Goal: Information Seeking & Learning: Learn about a topic

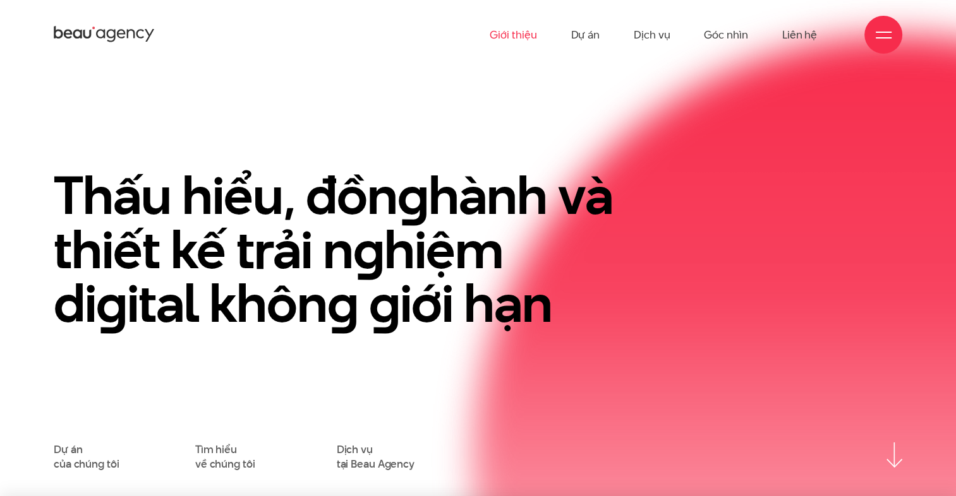
click at [507, 40] on link "Giới thiệu" at bounding box center [513, 34] width 47 height 69
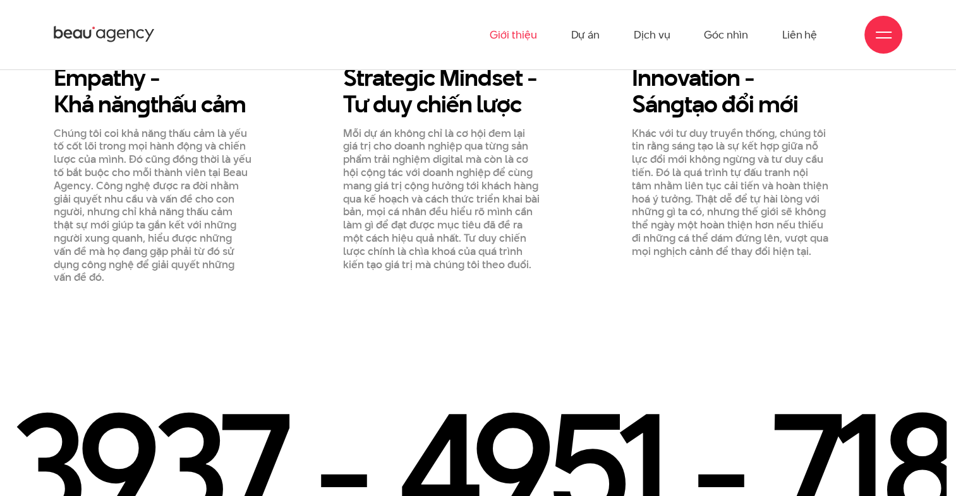
scroll to position [1200, 0]
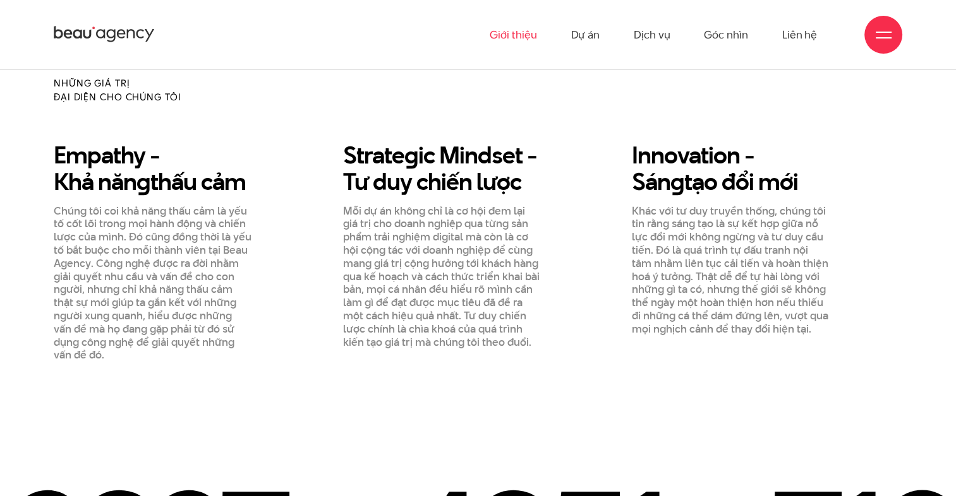
drag, startPoint x: 138, startPoint y: 140, endPoint x: 273, endPoint y: 152, distance: 135.1
click at [265, 152] on h3 "Empathy - Khả năn g thấu cảm" at bounding box center [165, 168] width 223 height 53
drag, startPoint x: 445, startPoint y: 140, endPoint x: 571, endPoint y: 140, distance: 126.3
click at [543, 142] on h3 "Strate g ic Mindset - Tư duy chiến lược" at bounding box center [454, 168] width 223 height 53
click at [629, 142] on div "Innovation - Sán g tạo đổi mới Khác với tư duy truyền thống, chúng tôi tin rằng…" at bounding box center [730, 252] width 217 height 220
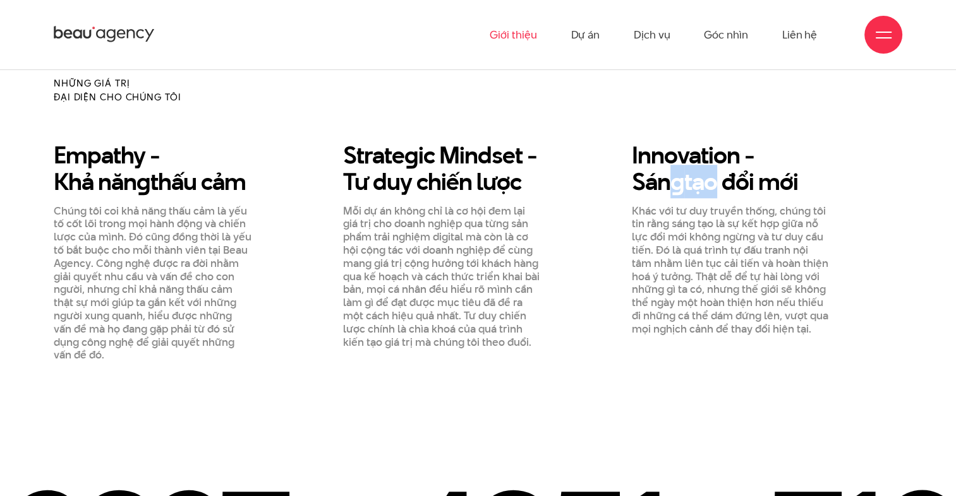
drag, startPoint x: 670, startPoint y: 141, endPoint x: 713, endPoint y: 149, distance: 43.1
click at [713, 149] on h3 "Innovation - Sán g tạo đổi mới" at bounding box center [743, 168] width 223 height 53
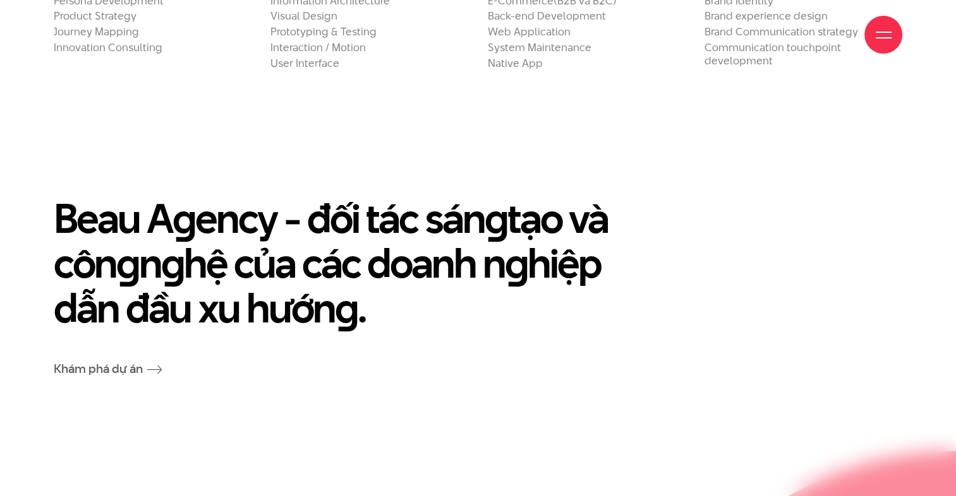
scroll to position [2779, 0]
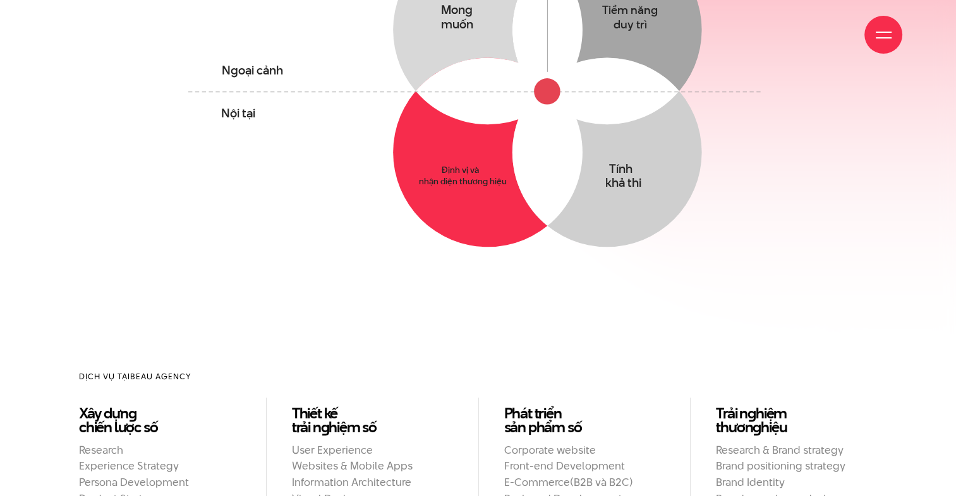
scroll to position [568, 0]
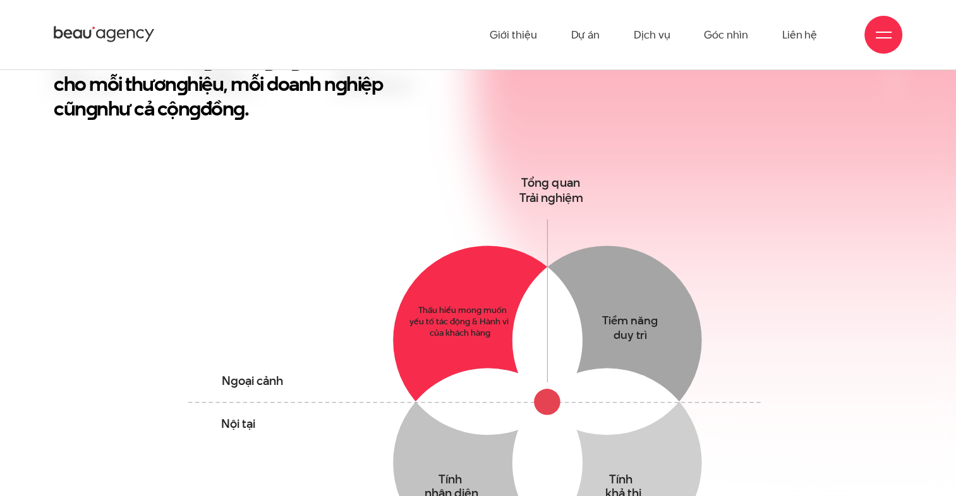
click at [455, 286] on circle at bounding box center [487, 340] width 189 height 189
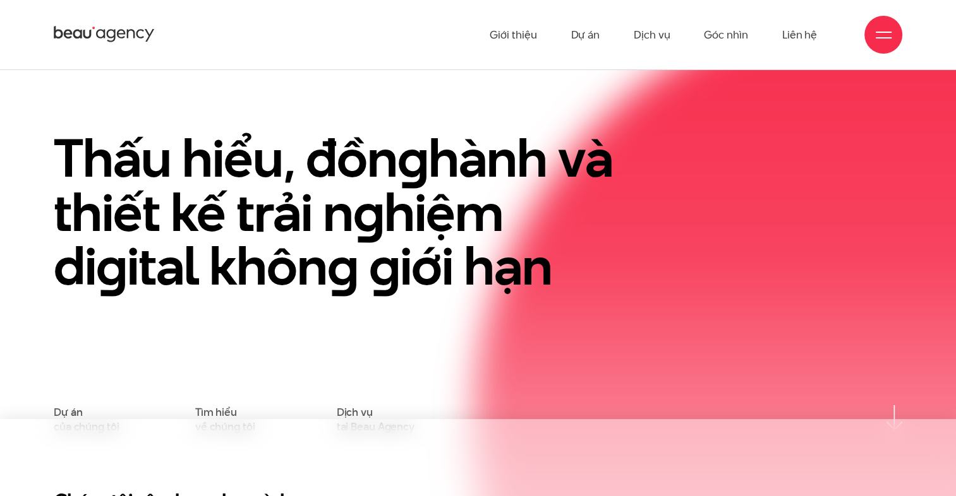
scroll to position [0, 0]
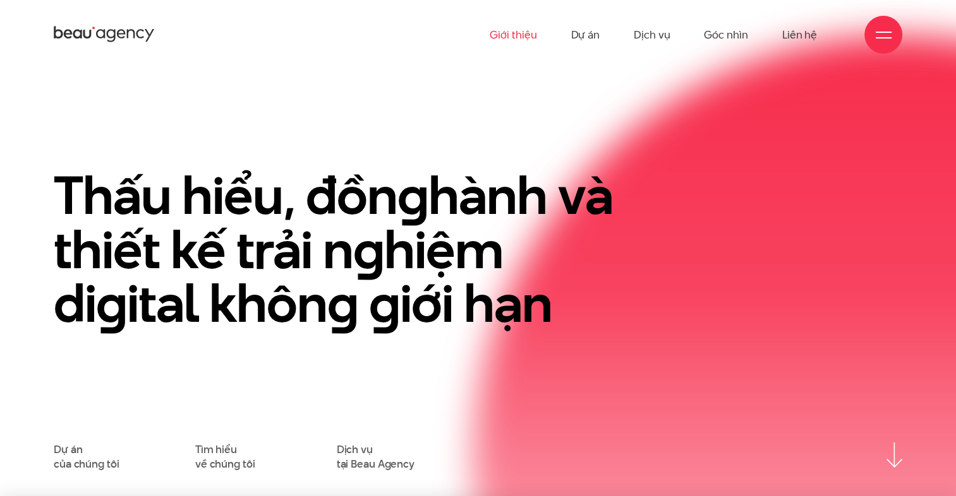
click at [527, 34] on link "Giới thiệu" at bounding box center [513, 34] width 47 height 69
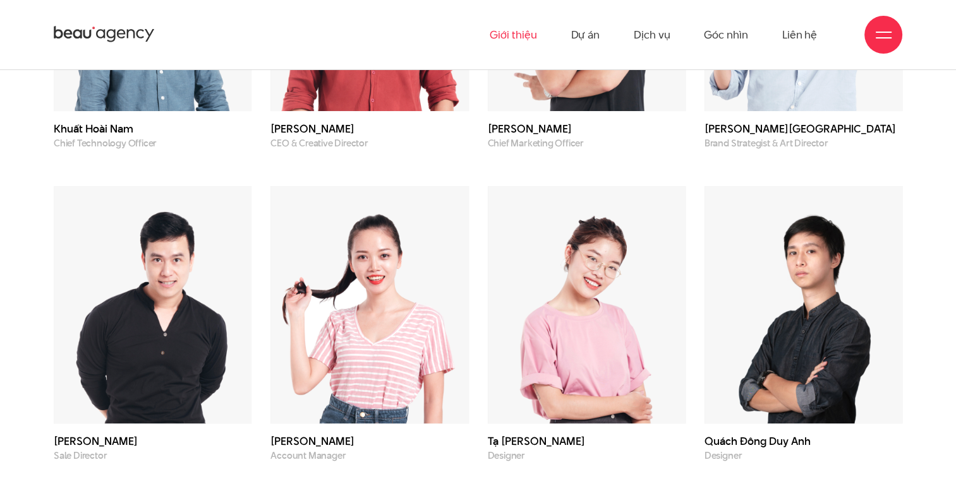
scroll to position [3664, 0]
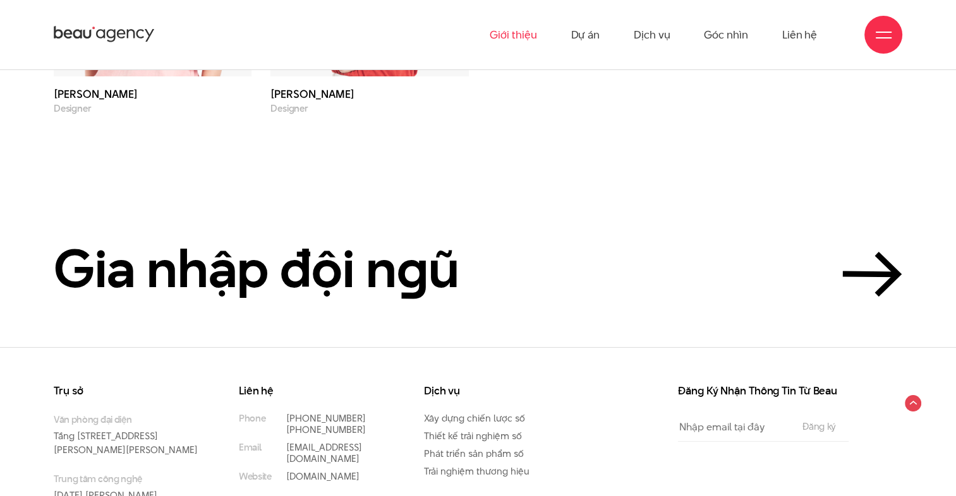
click at [888, 29] on div at bounding box center [883, 35] width 16 height 16
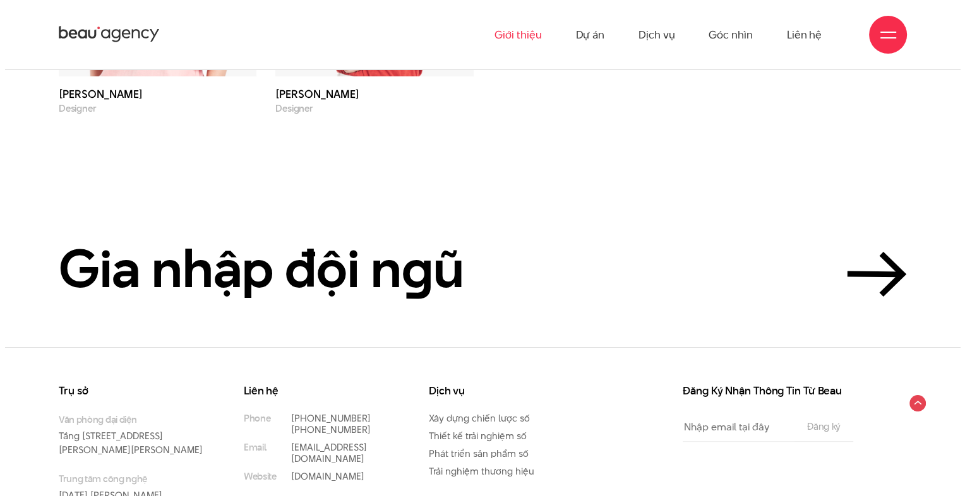
scroll to position [4338, 0]
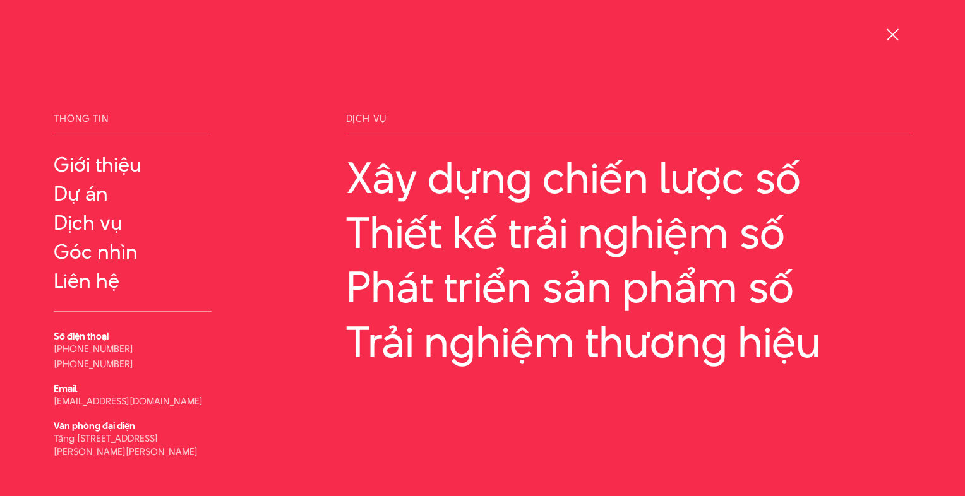
click at [902, 35] on div at bounding box center [893, 35] width 38 height 38
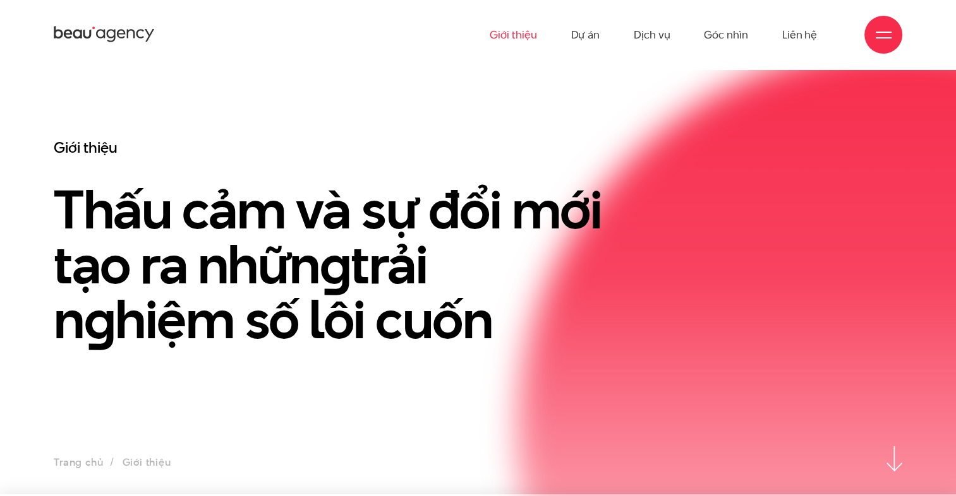
scroll to position [0, 0]
